Goal: Task Accomplishment & Management: Complete application form

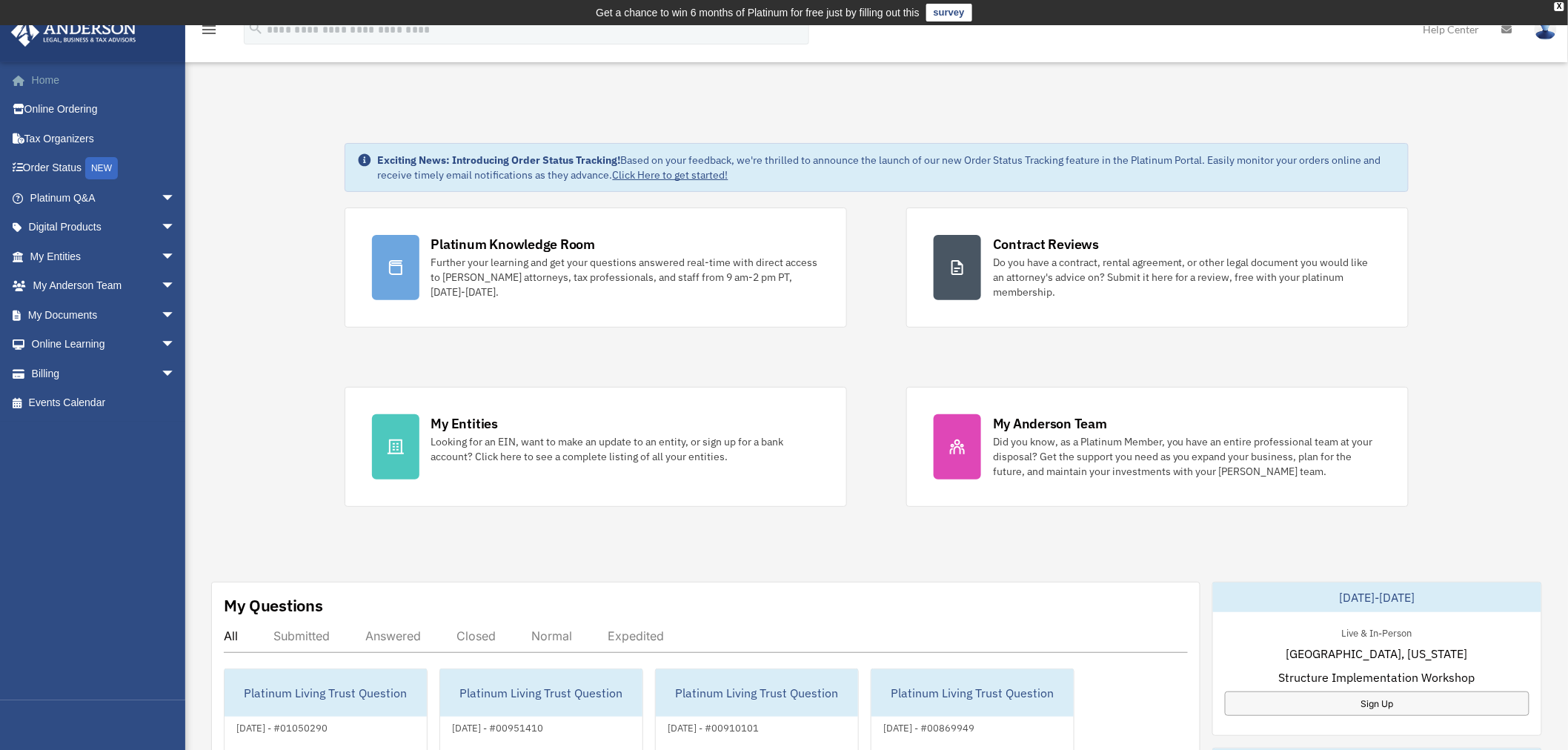
click at [42, 78] on link "Home" at bounding box center [104, 80] width 188 height 30
click at [161, 255] on span "arrow_drop_down" at bounding box center [175, 257] width 30 height 30
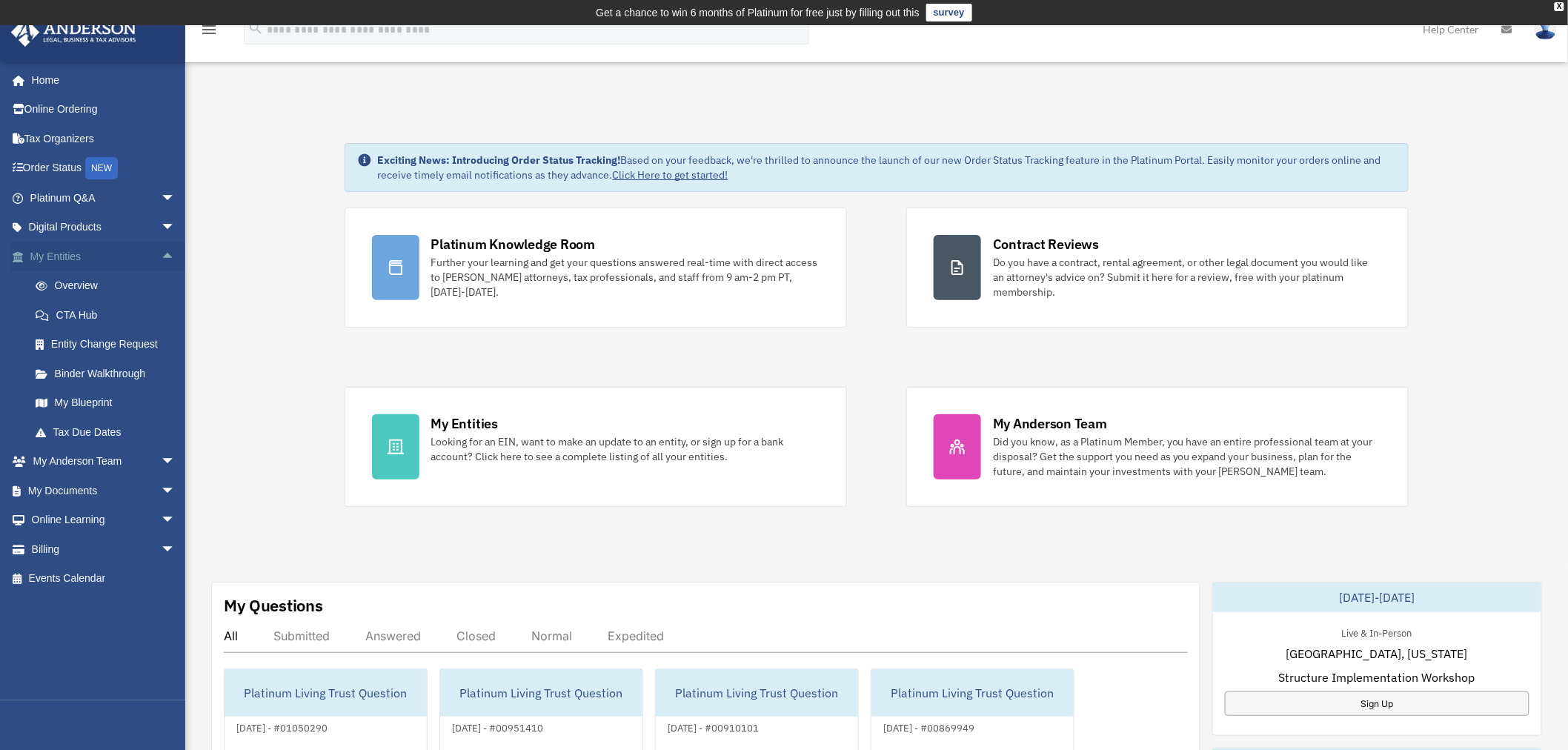
click at [67, 255] on link "My Entities arrow_drop_up" at bounding box center [104, 256] width 188 height 30
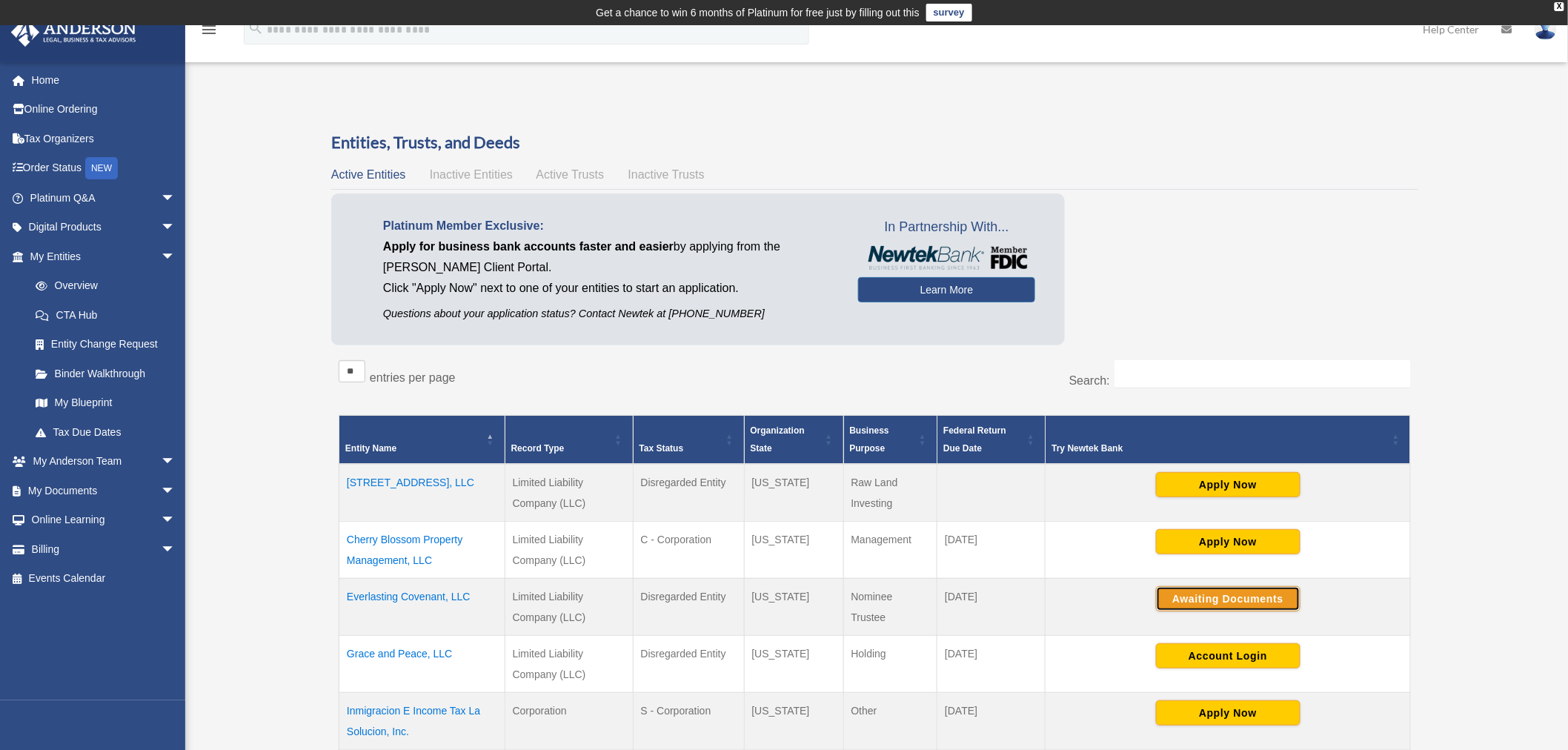
click at [1242, 594] on button "Awaiting Documents" at bounding box center [1227, 598] width 145 height 25
click at [1255, 594] on button "Continue Application" at bounding box center [1227, 598] width 145 height 25
click at [1548, 34] on img at bounding box center [1545, 29] width 22 height 21
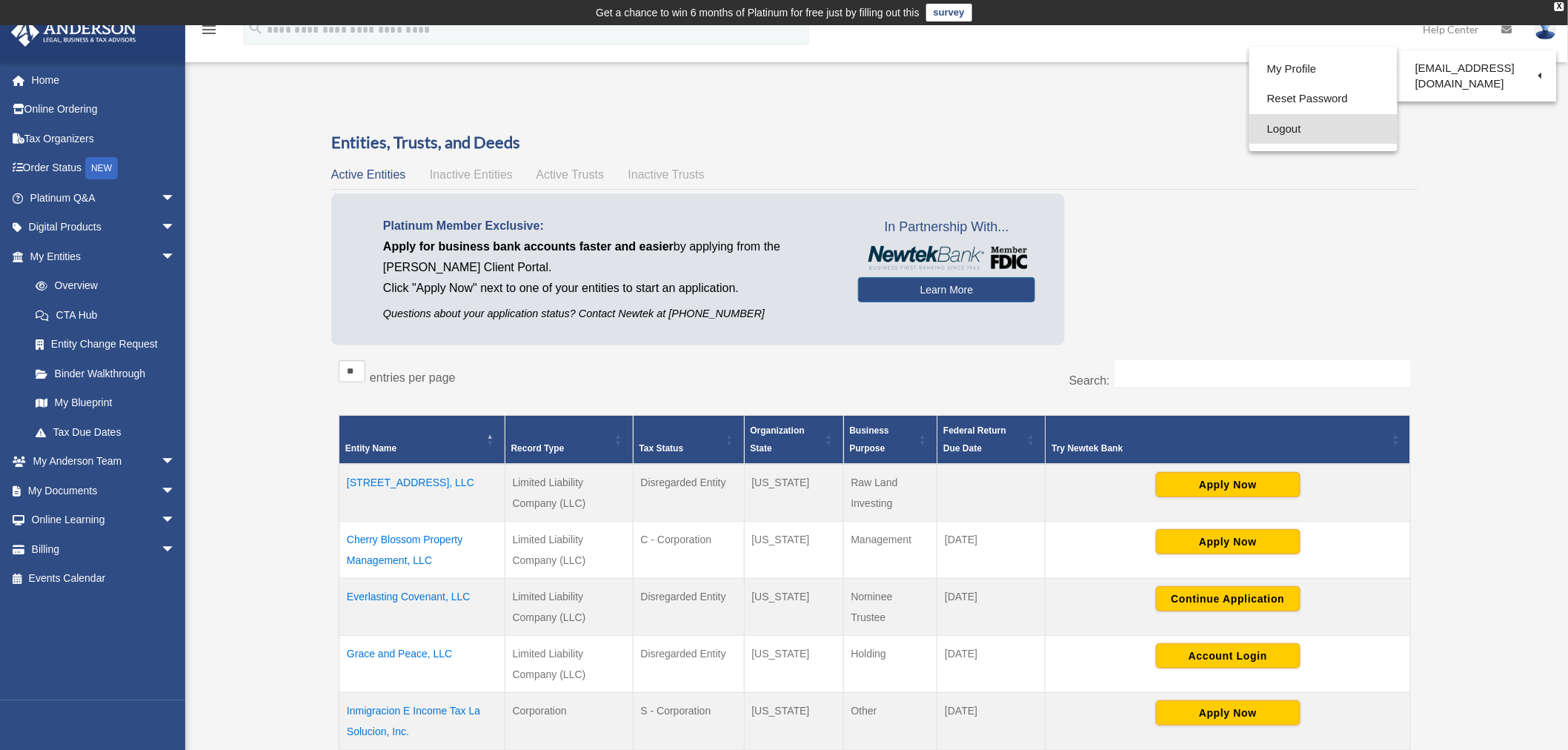
click at [1286, 126] on link "Logout" at bounding box center [1323, 130] width 148 height 30
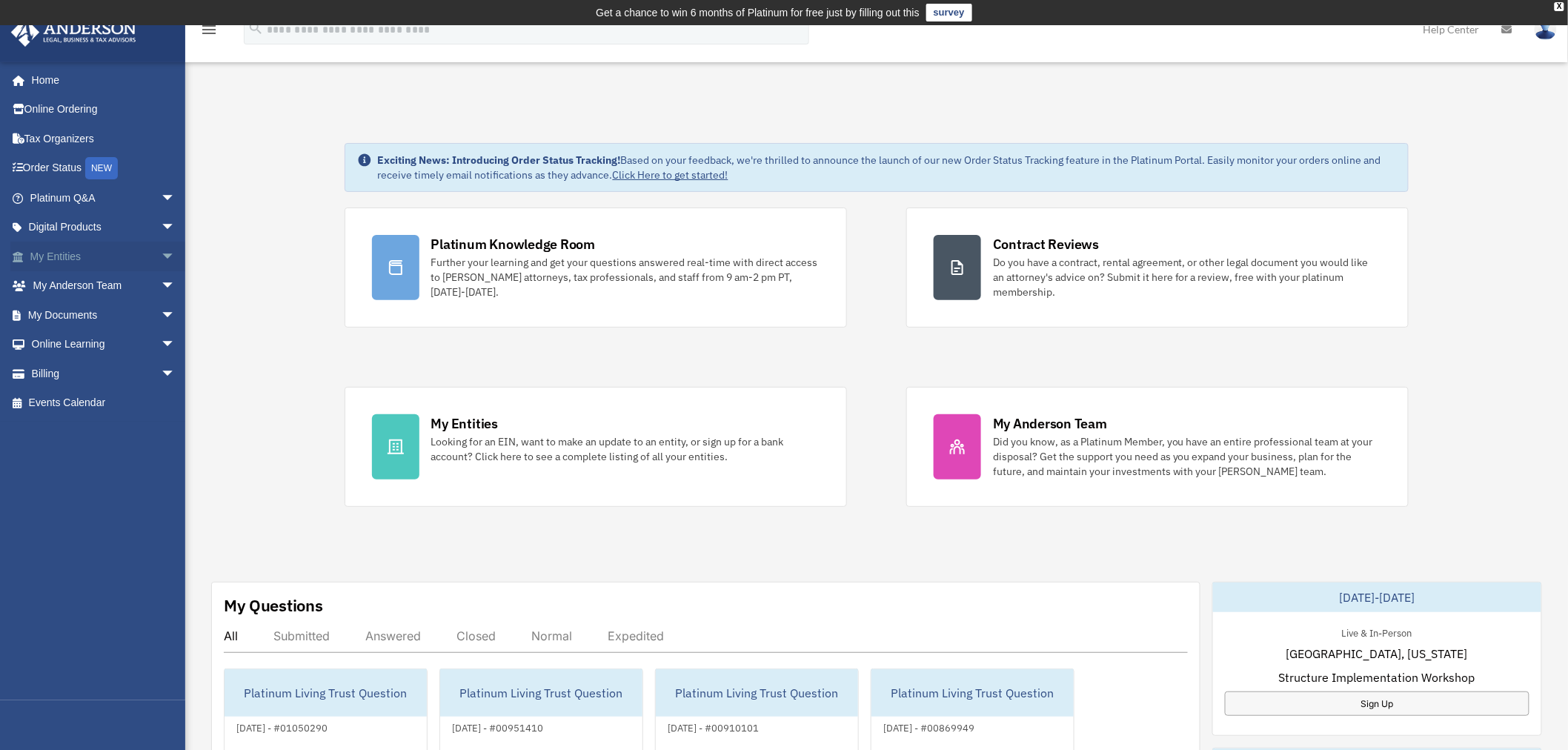
click at [161, 255] on span "arrow_drop_down" at bounding box center [175, 257] width 30 height 30
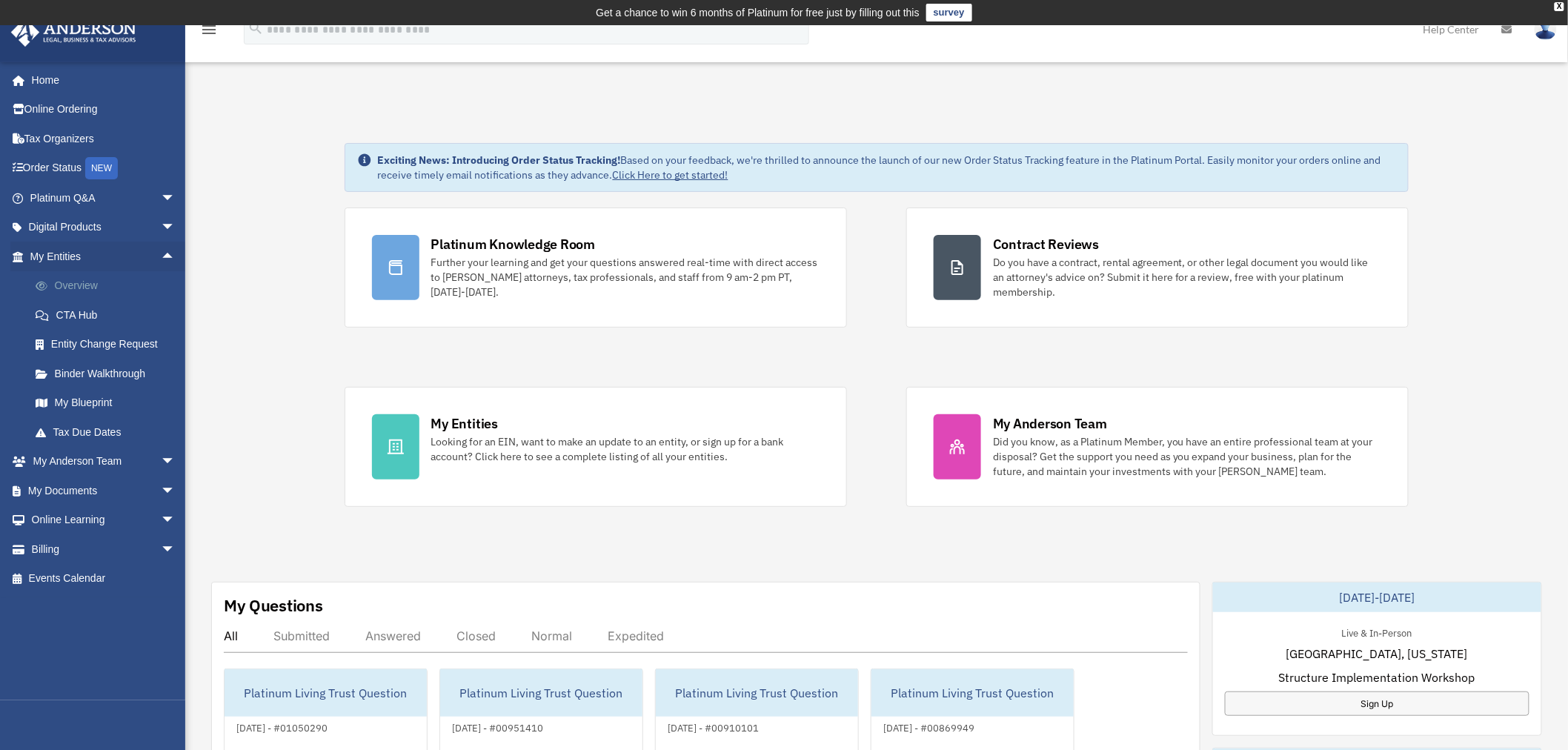
click at [95, 286] on link "Overview" at bounding box center [109, 286] width 177 height 30
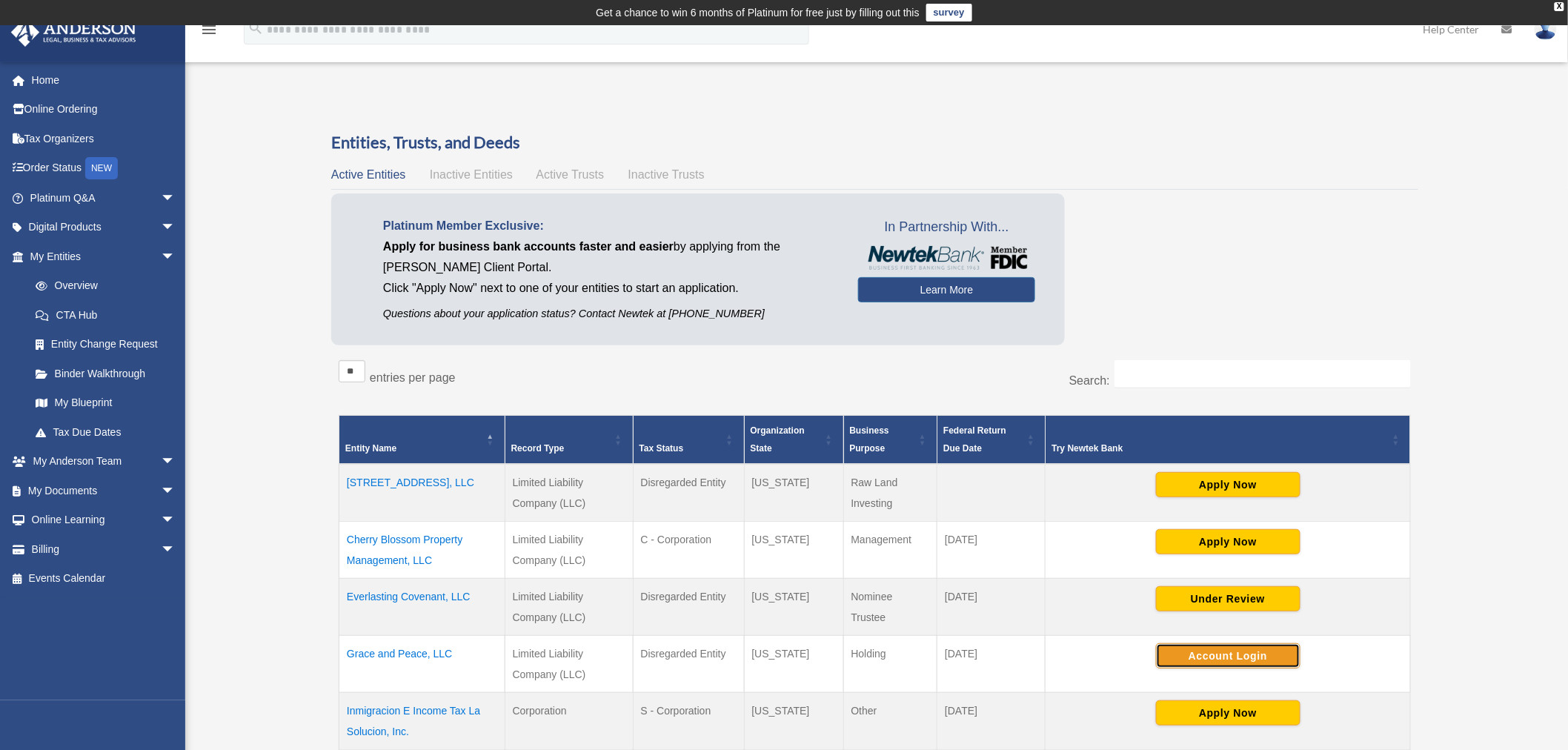
click at [1218, 652] on button "Account Login" at bounding box center [1227, 655] width 145 height 25
click at [1544, 33] on img at bounding box center [1545, 29] width 22 height 21
click at [1288, 130] on link "Logout" at bounding box center [1305, 130] width 148 height 30
